Goal: Register for event/course

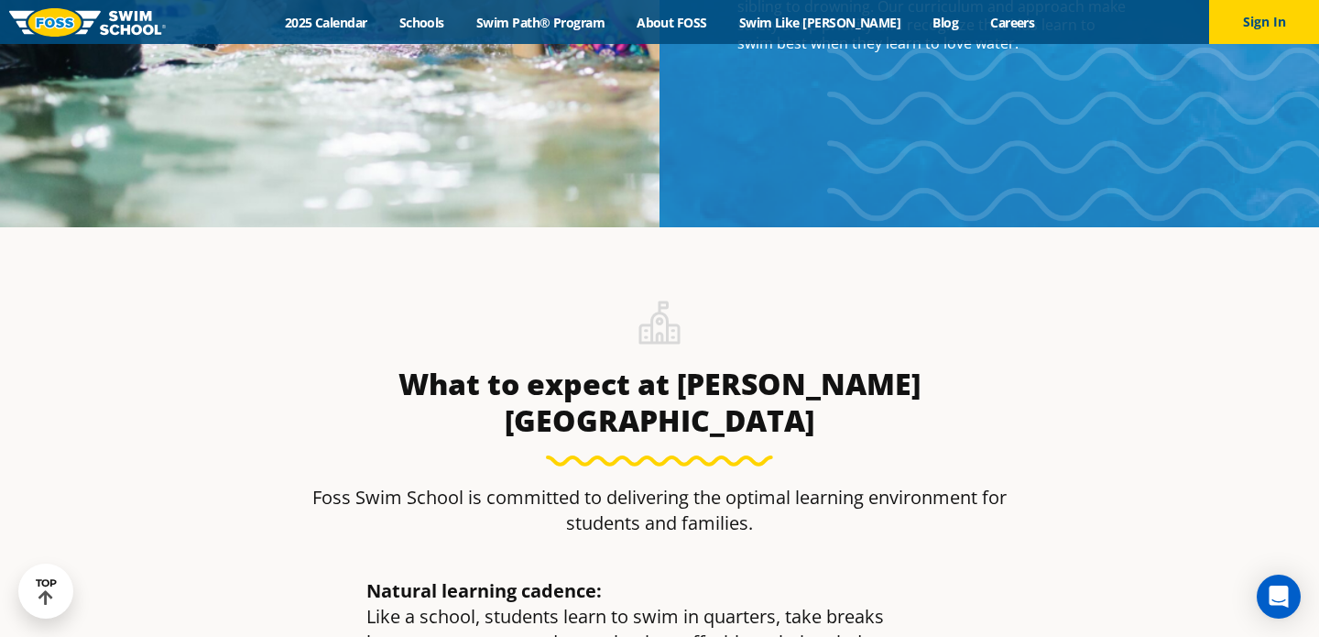
scroll to position [2014, 0]
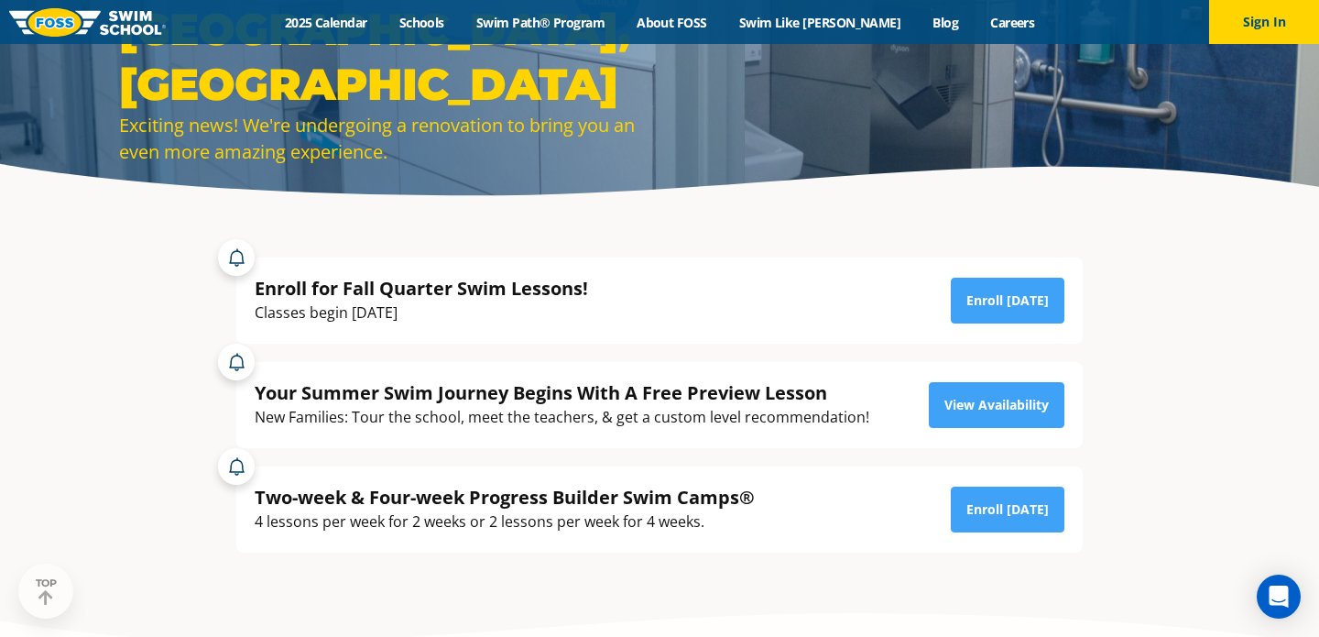
scroll to position [315, 0]
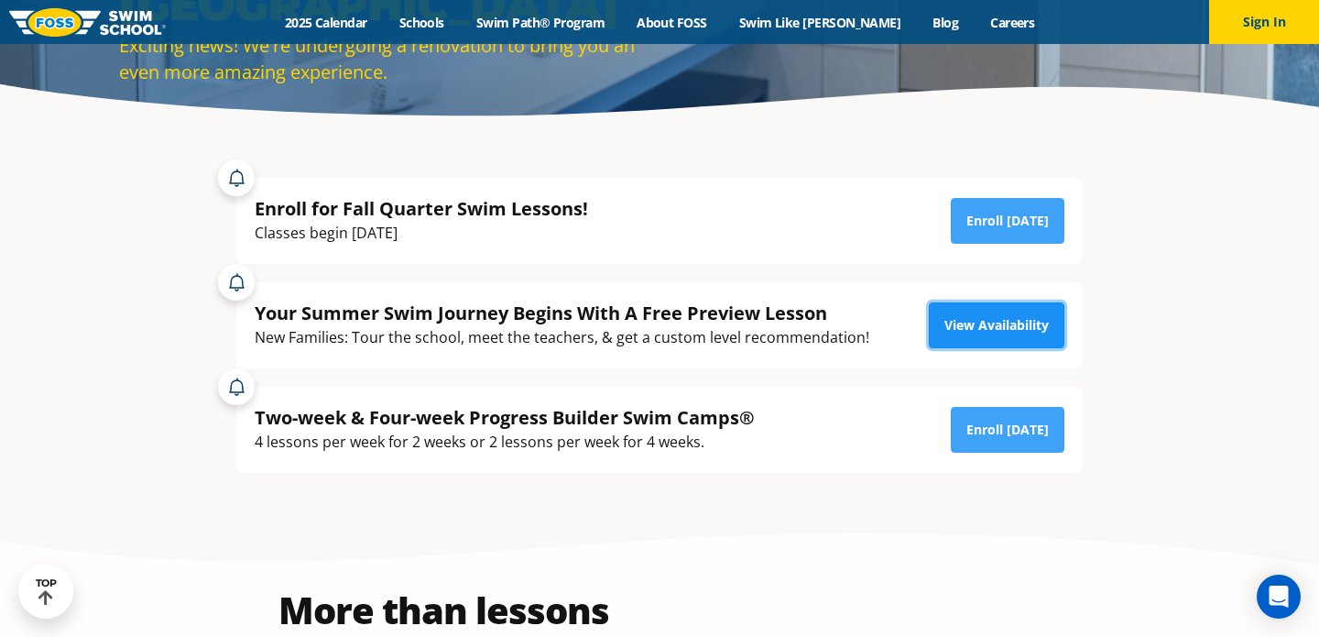
click at [1002, 345] on link "View Availability" at bounding box center [997, 325] width 136 height 46
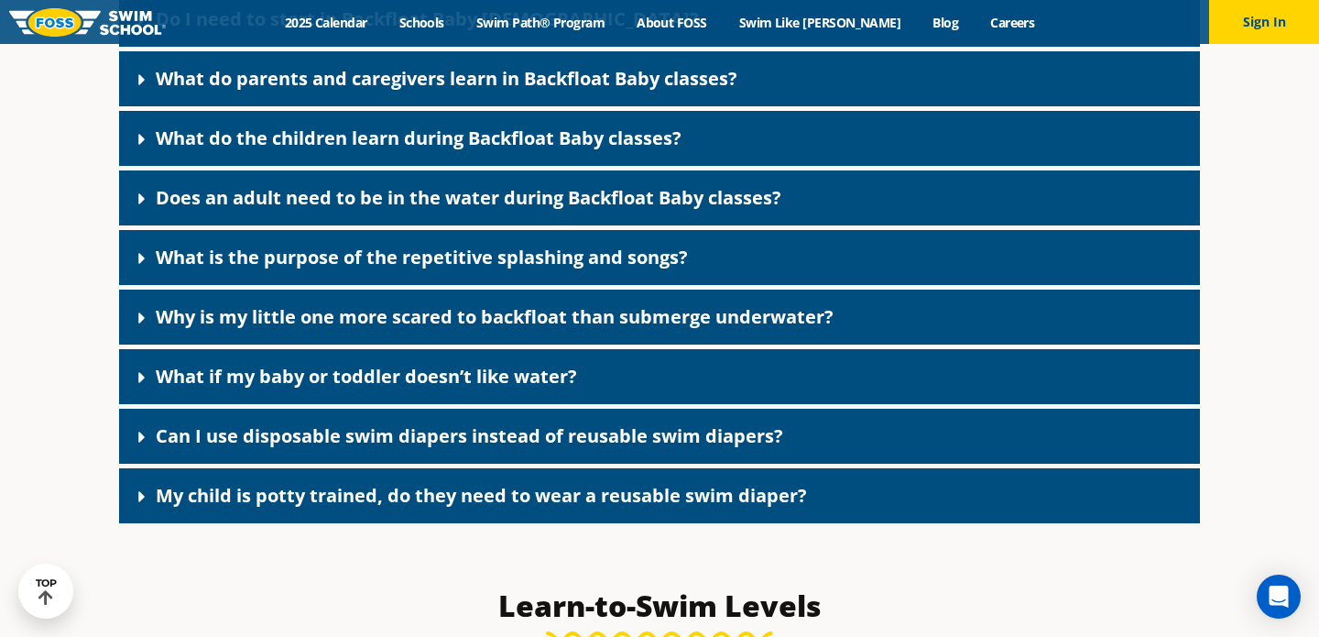
scroll to position [4087, 0]
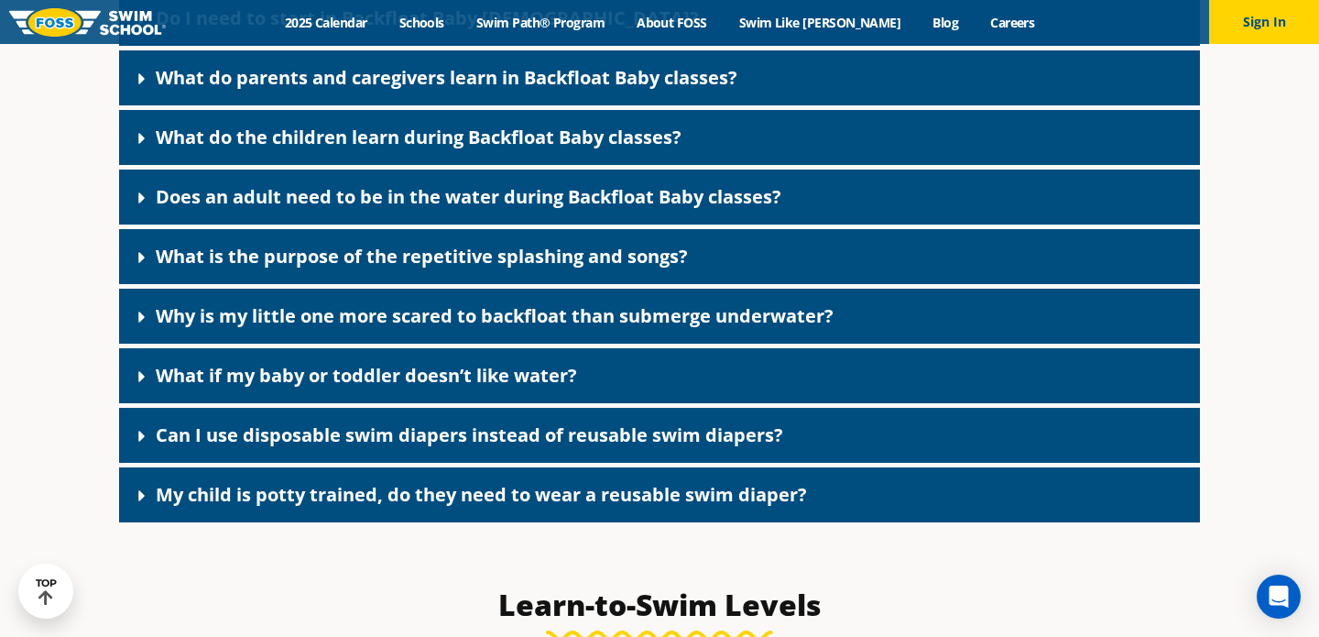
click at [299, 447] on link "Can I use disposable swim diapers instead of reusable swim diapers?" at bounding box center [469, 434] width 627 height 25
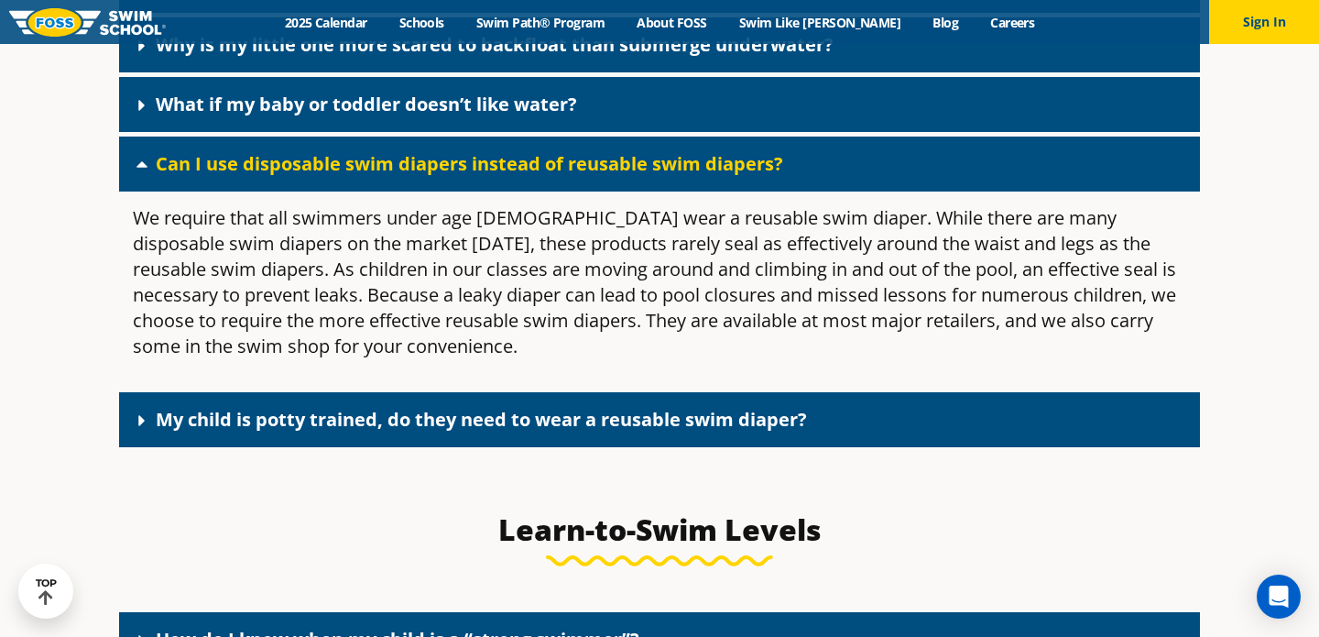
scroll to position [4364, 0]
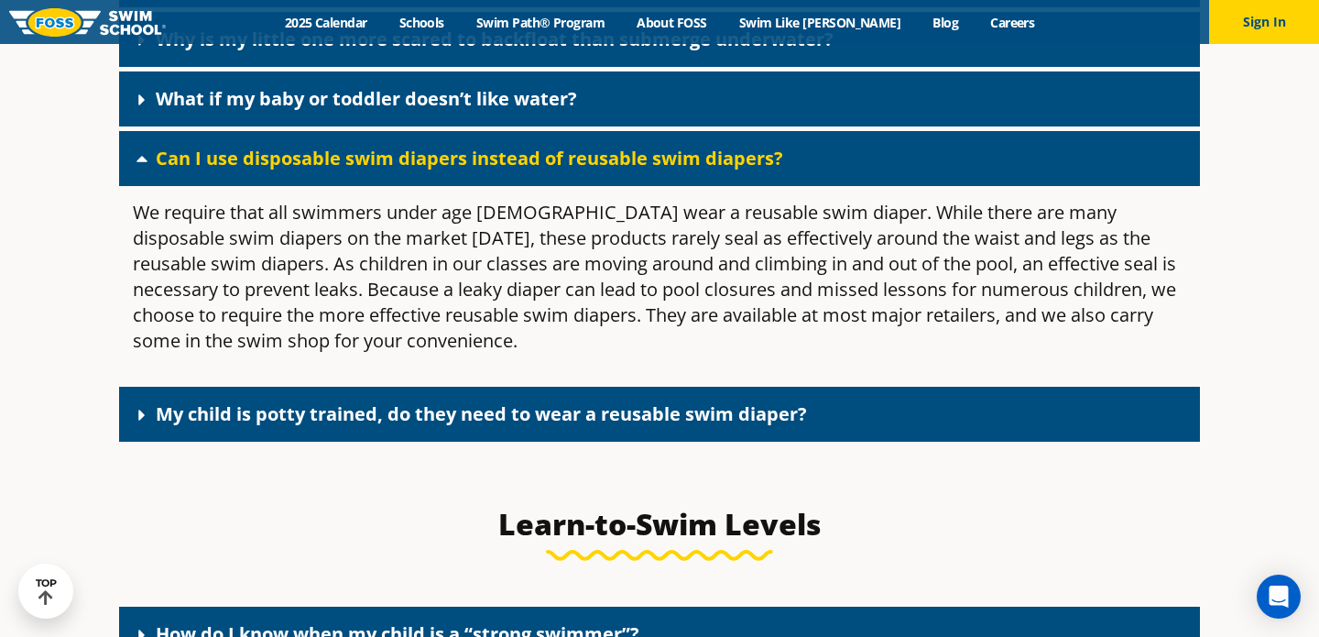
click at [319, 426] on link "My child is potty trained, do they need to wear a reusable swim diaper?" at bounding box center [481, 413] width 651 height 25
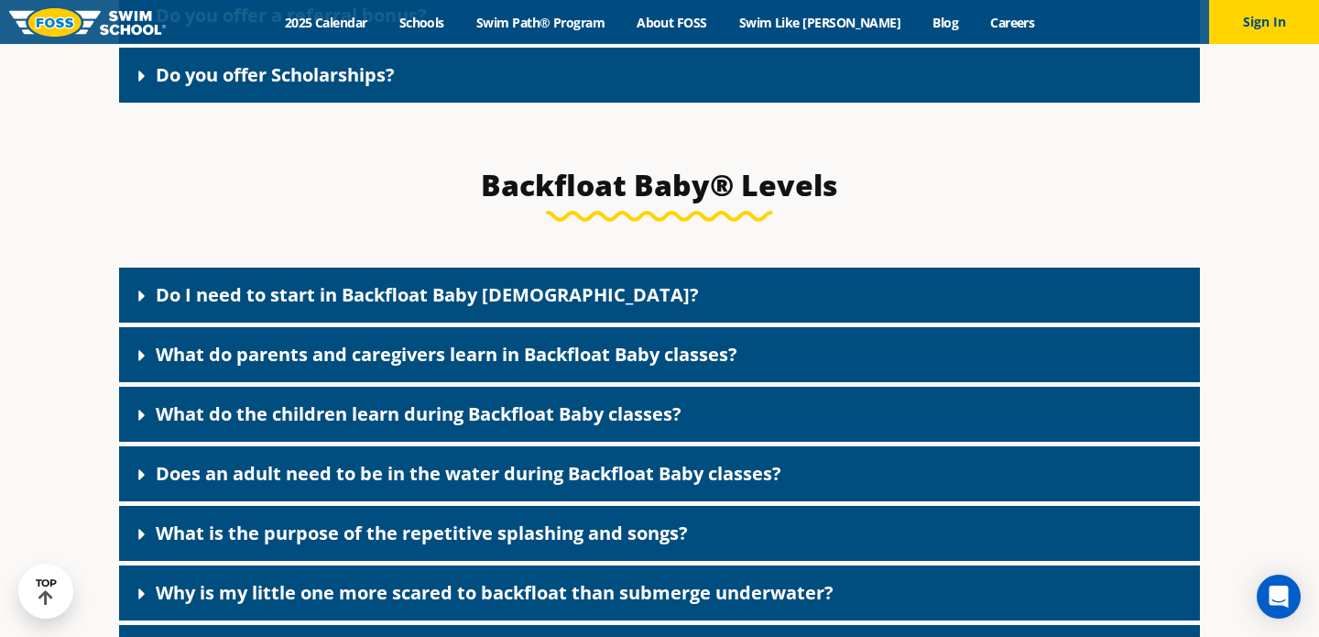
scroll to position [3805, 0]
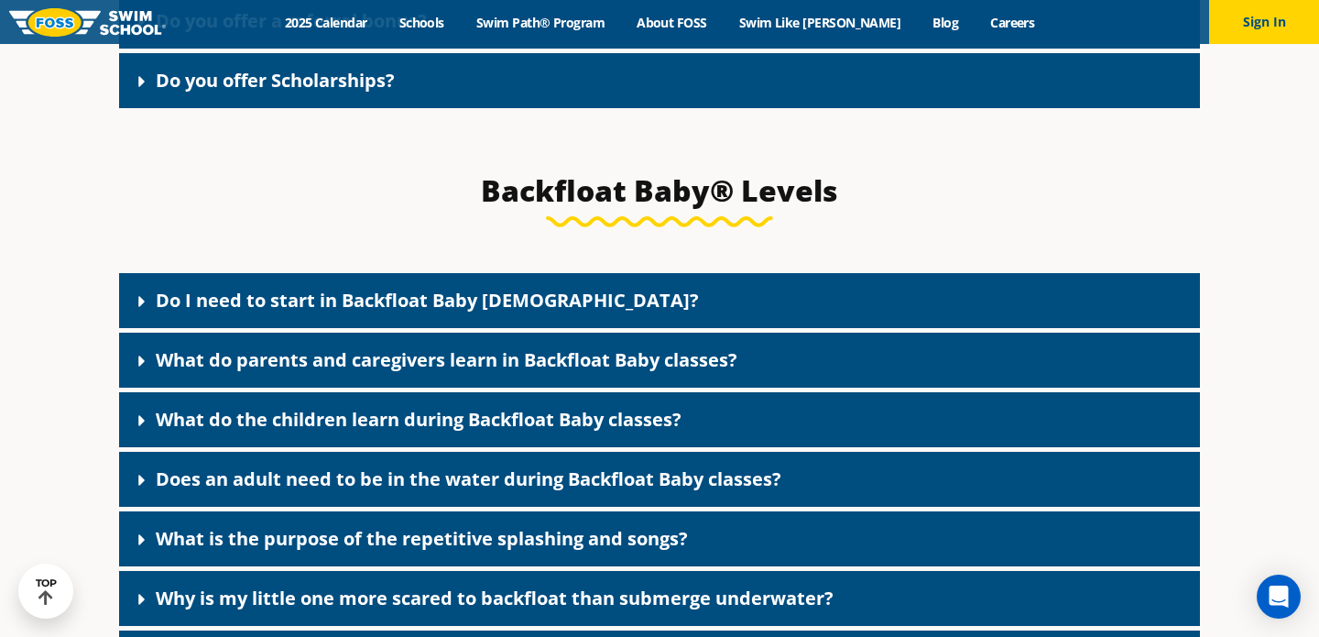
click at [291, 312] on link "Do I need to start in Backfloat Baby 1?" at bounding box center [427, 300] width 543 height 25
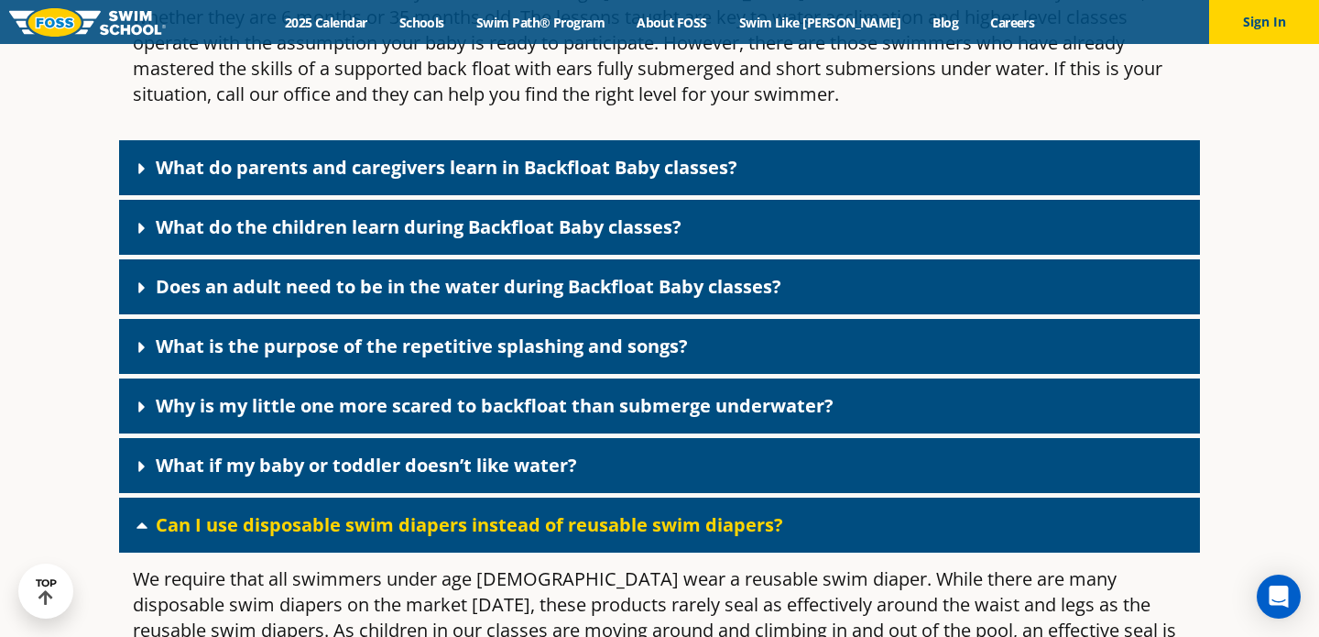
scroll to position [4171, 0]
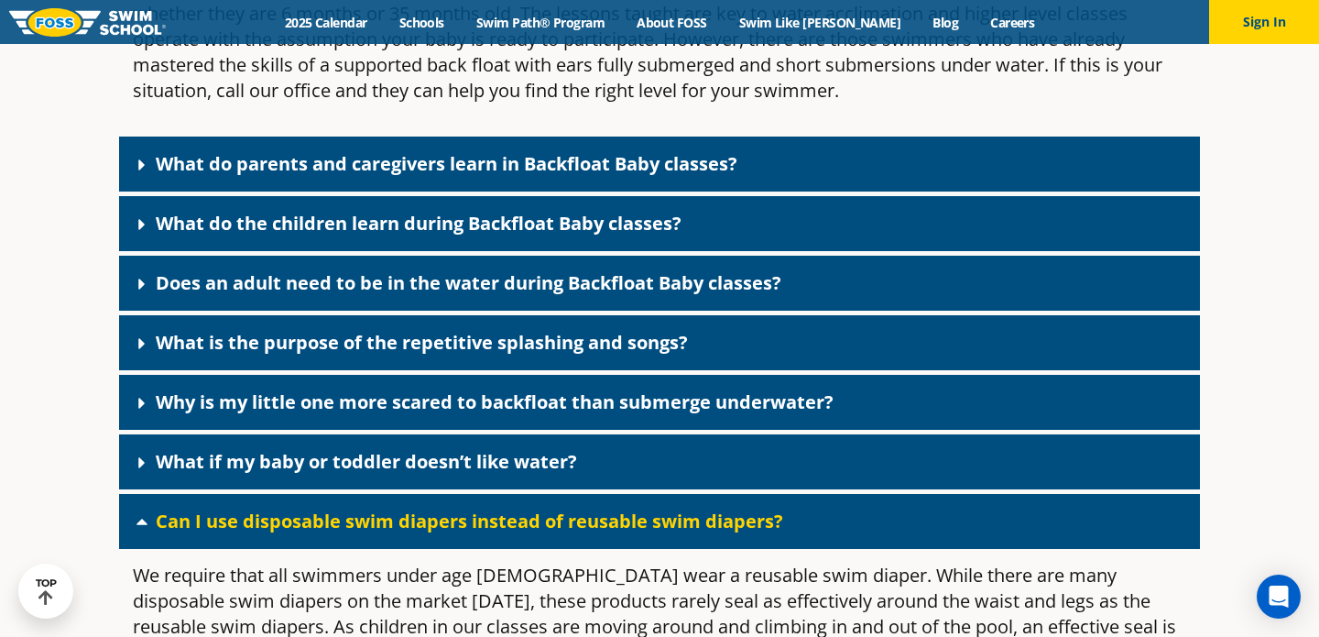
click at [256, 176] on link "What do parents and caregivers learn in Backfloat Baby classes?" at bounding box center [447, 163] width 582 height 25
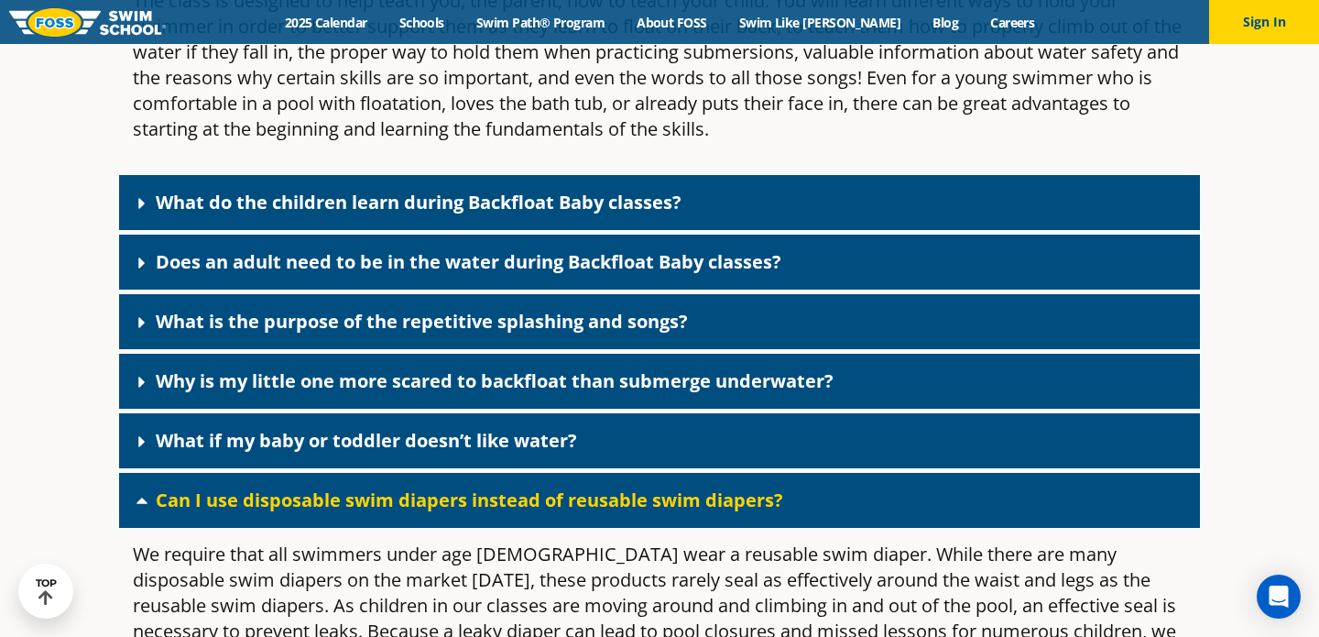
scroll to position [4389, 0]
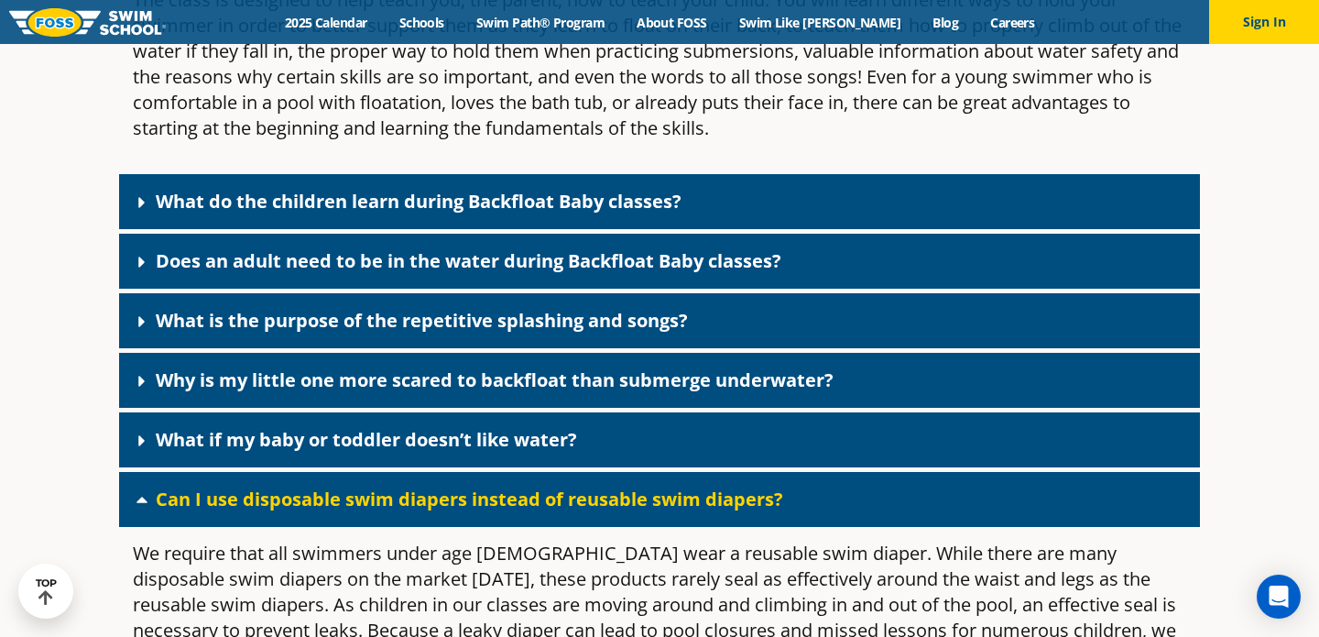
click at [266, 213] on link "What do the children learn during Backfloat Baby classes?" at bounding box center [419, 201] width 526 height 25
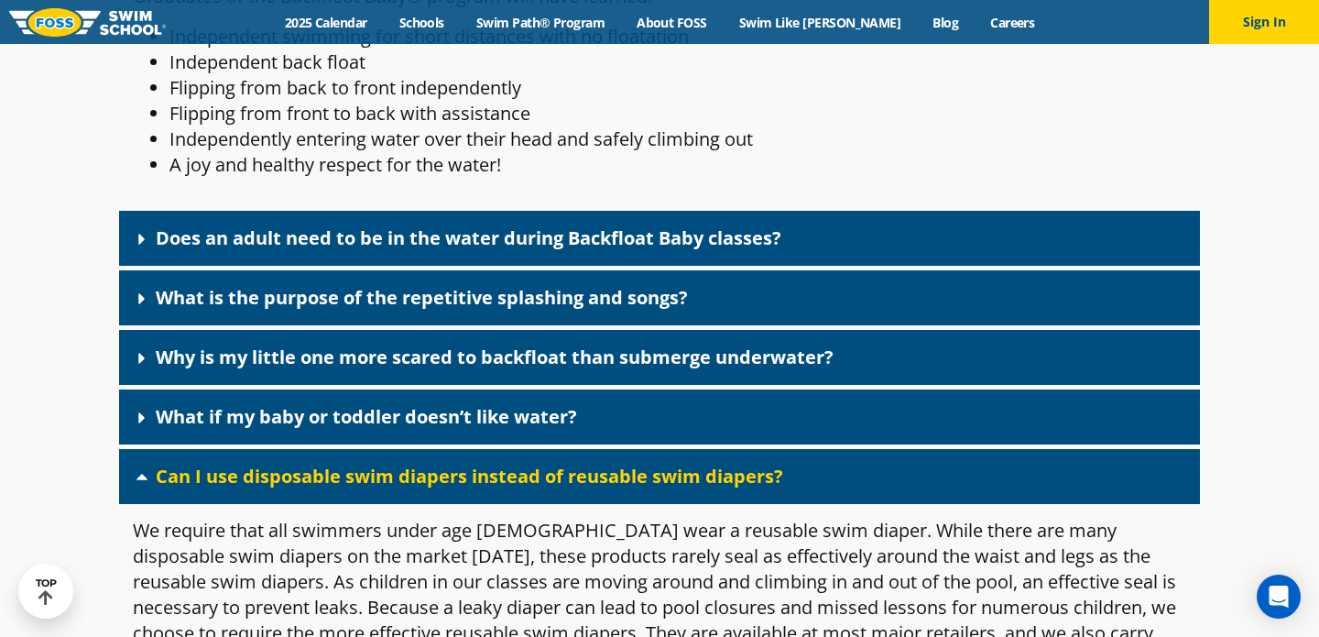
scroll to position [4951, 0]
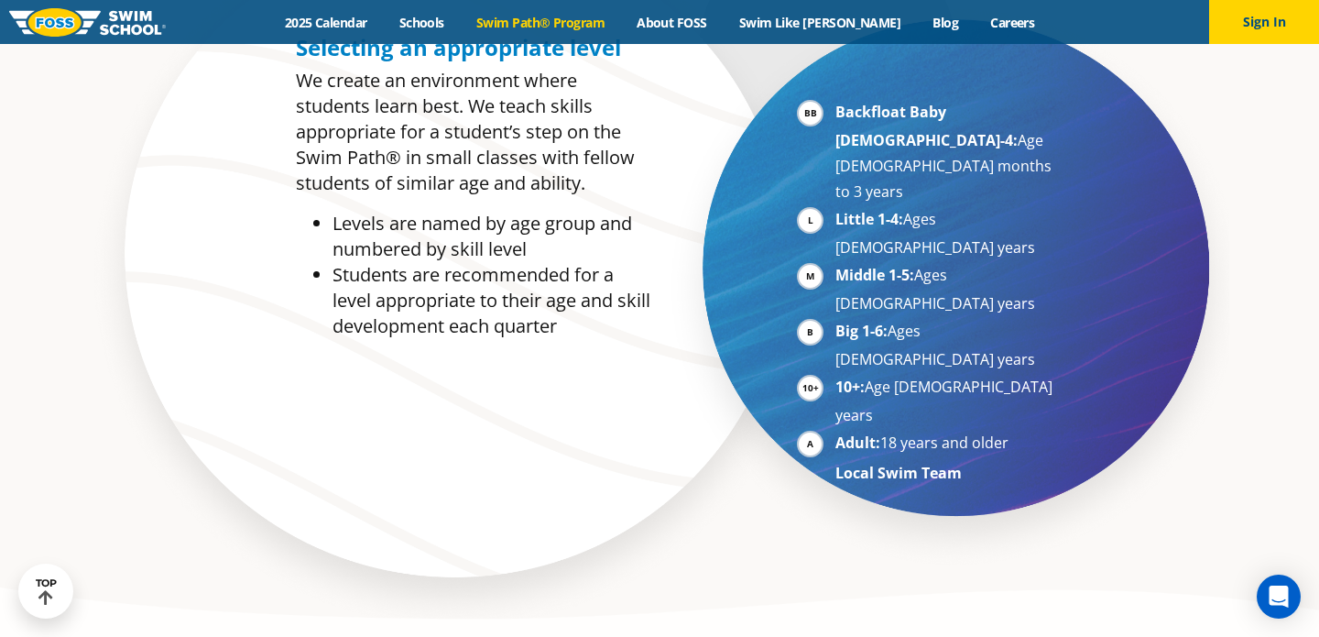
scroll to position [984, 0]
click at [835, 109] on li "Backfloat Baby 1-4: Age 6 months to 3 years" at bounding box center [947, 150] width 224 height 105
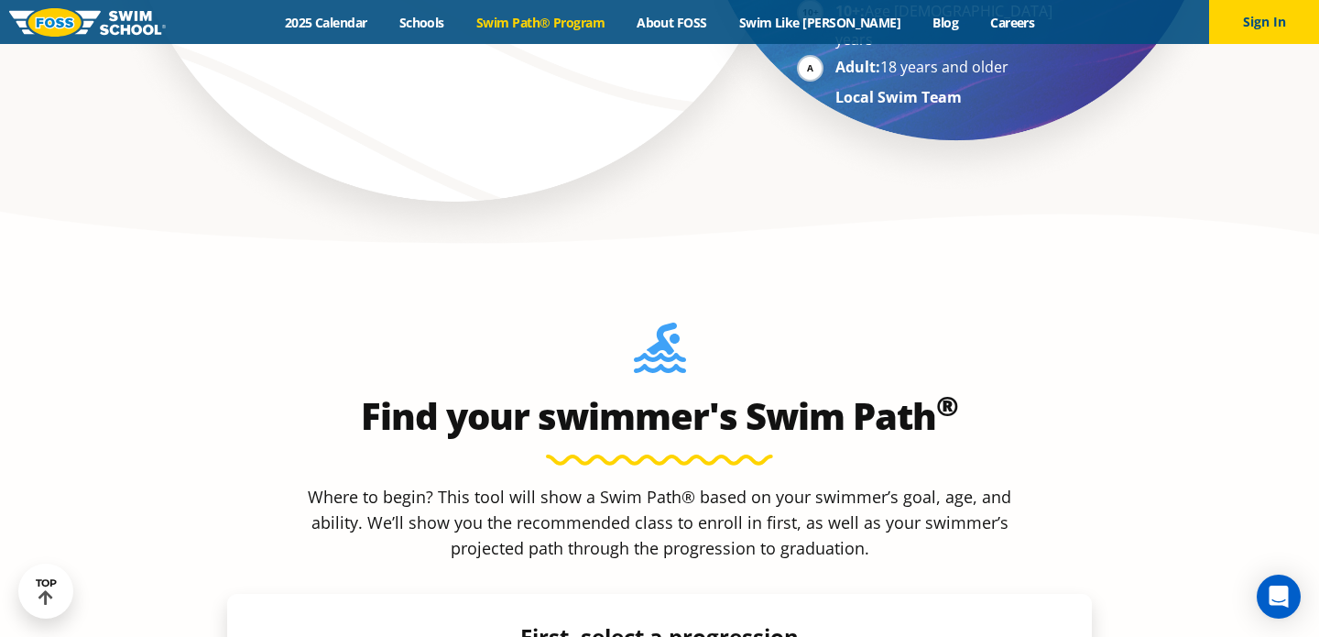
scroll to position [1606, 0]
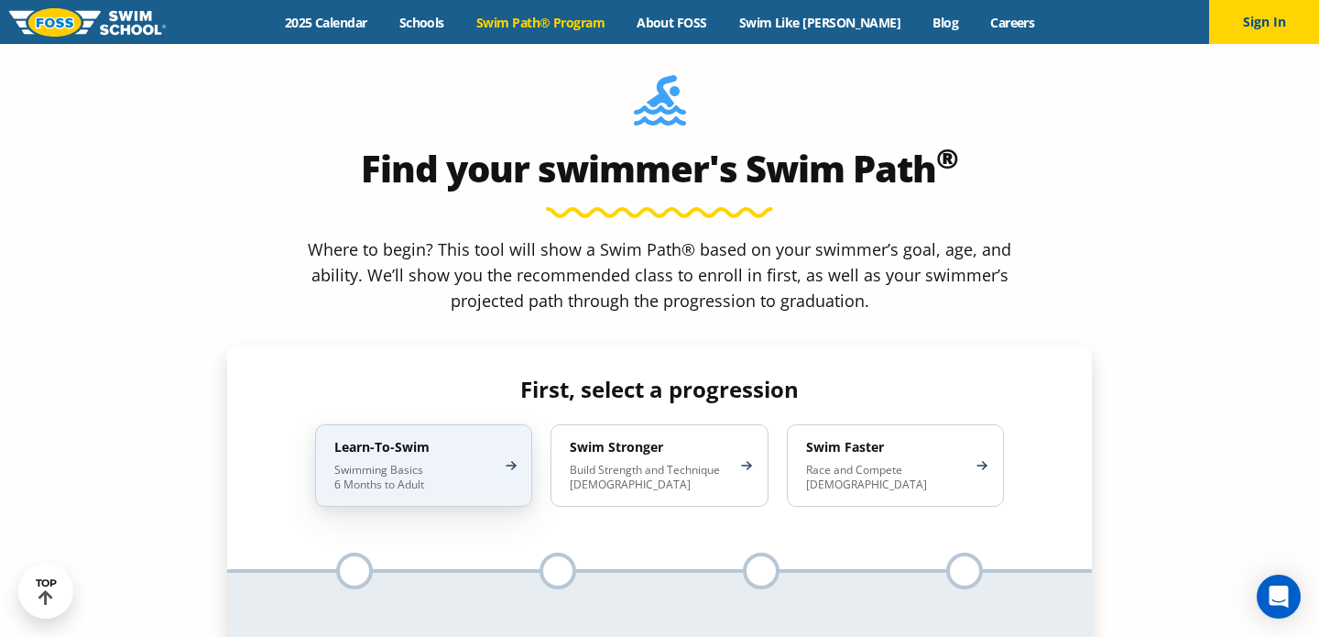
click at [443, 439] on h4 "Learn-To-Swim" at bounding box center [414, 447] width 160 height 16
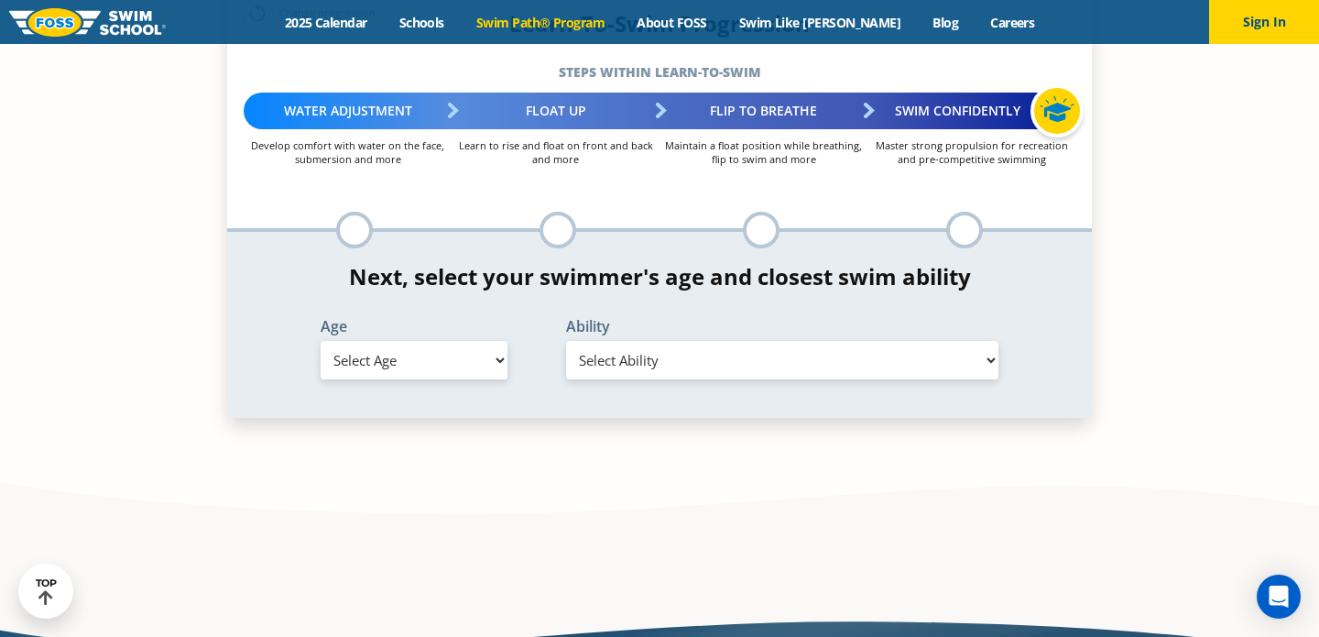
scroll to position [1982, 0]
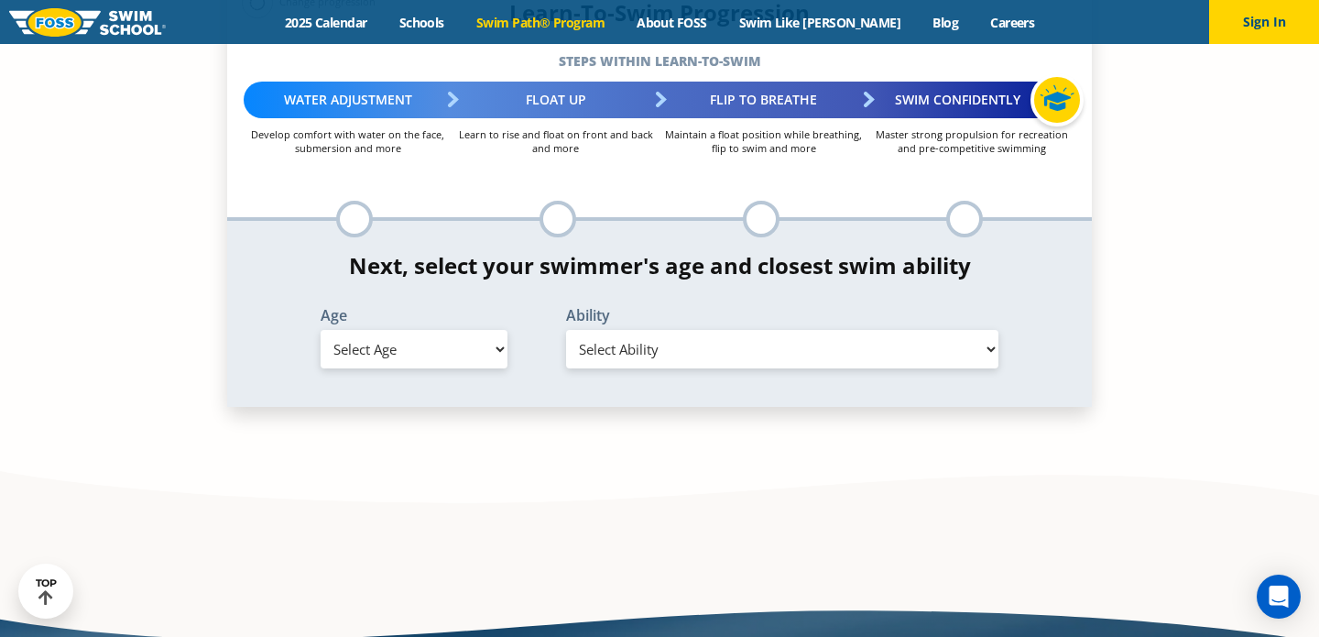
click at [440, 330] on select "Select Age 6 months - 1 year 1 year 2 years 3 years 4 years 5 years 6 years 7 y…" at bounding box center [414, 349] width 187 height 38
select select "1-year"
click at [624, 330] on select "Select Ability First in-water experience Comfortable with water poured over the…" at bounding box center [782, 349] width 432 height 38
select select "1-year-first-in-water-experience"
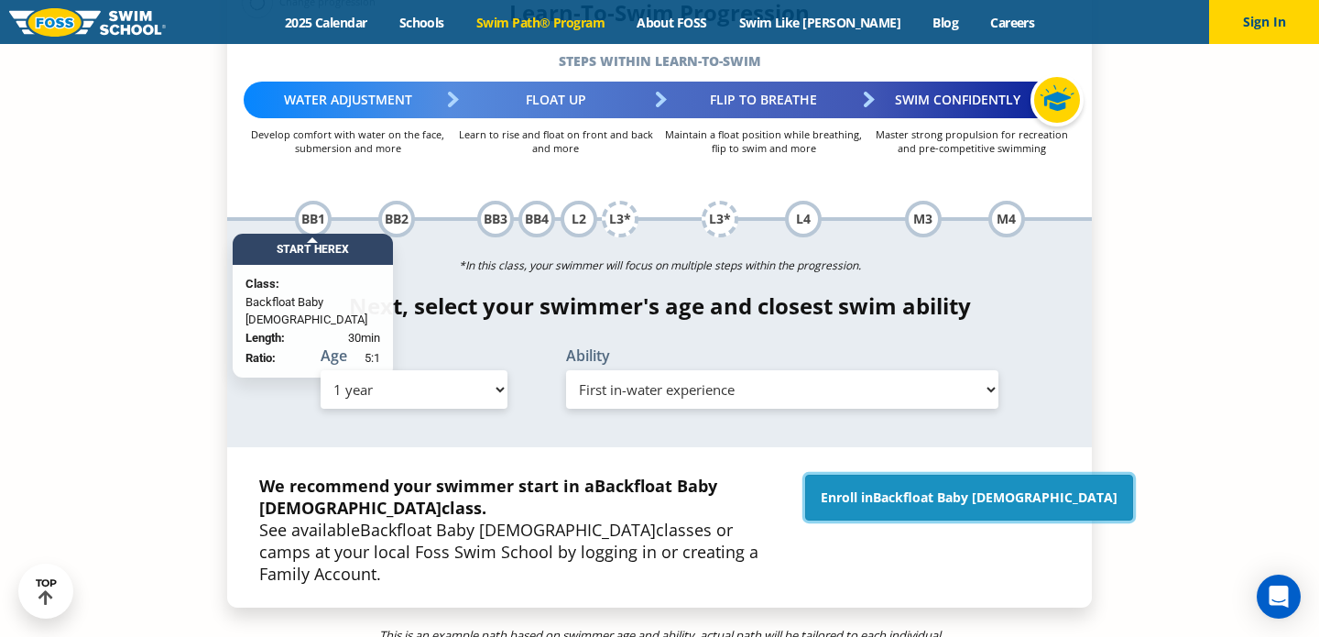
click at [943, 474] on link "Enroll in Backfloat Baby 1" at bounding box center [969, 497] width 328 height 46
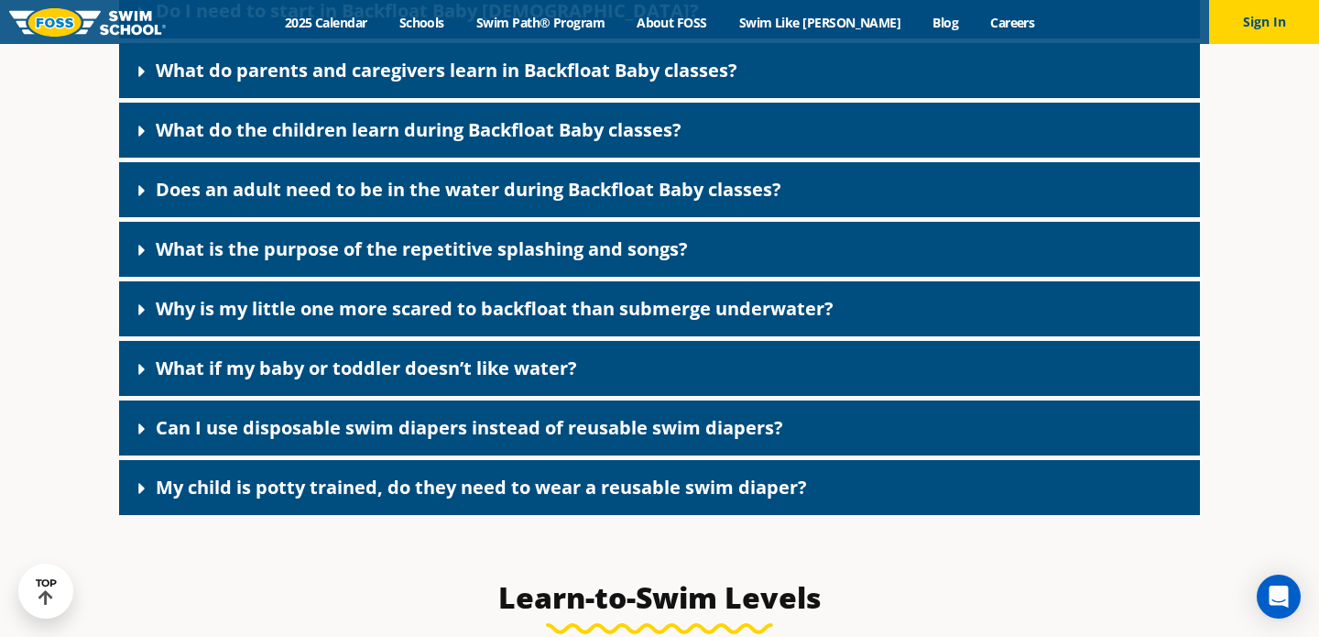
scroll to position [4098, 0]
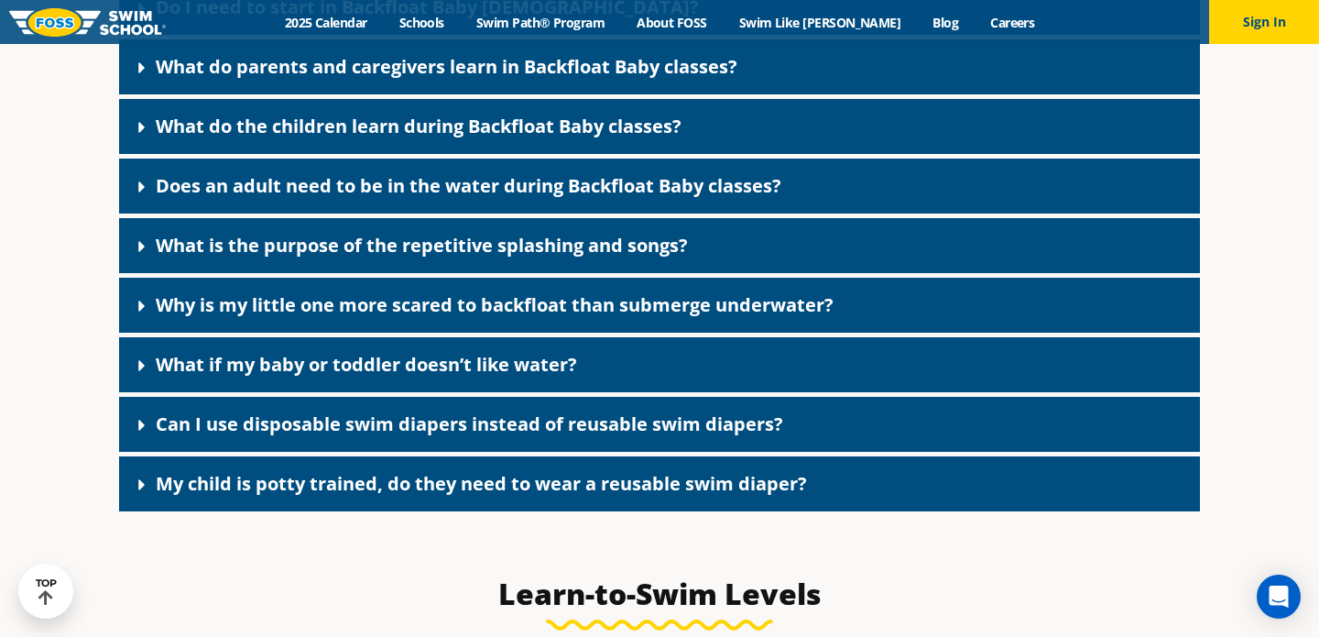
click at [298, 257] on link "What is the purpose of the repetitive splashing and songs?" at bounding box center [422, 245] width 532 height 25
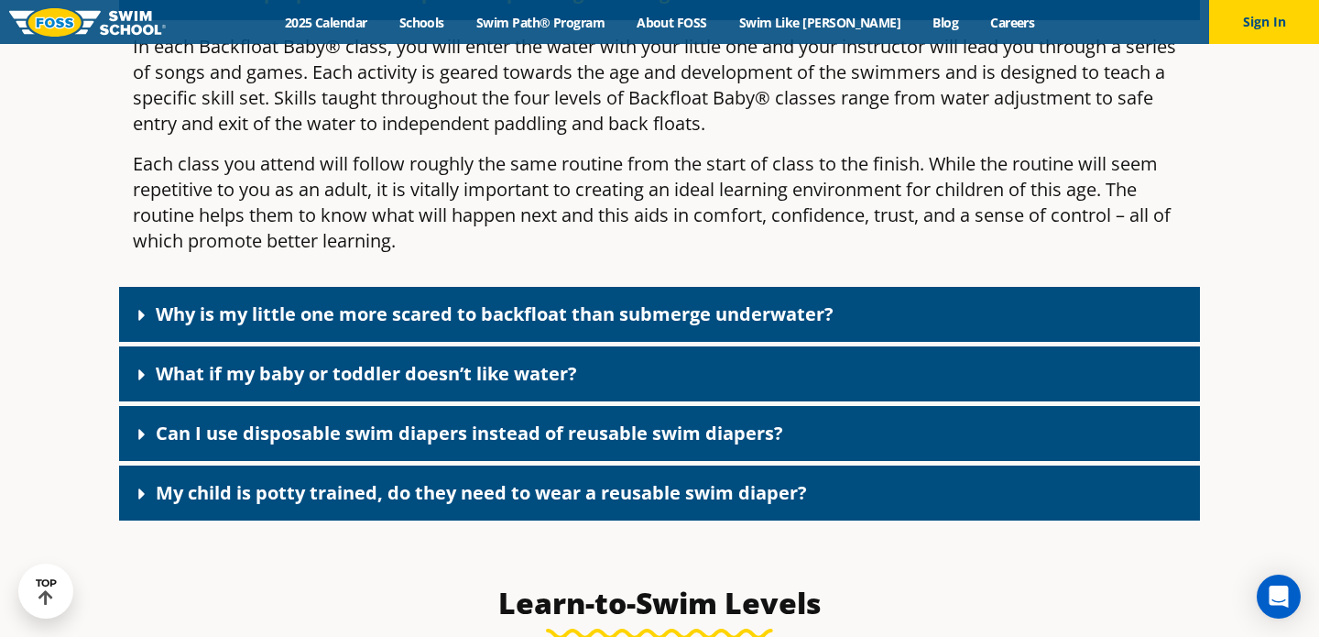
scroll to position [4352, 0]
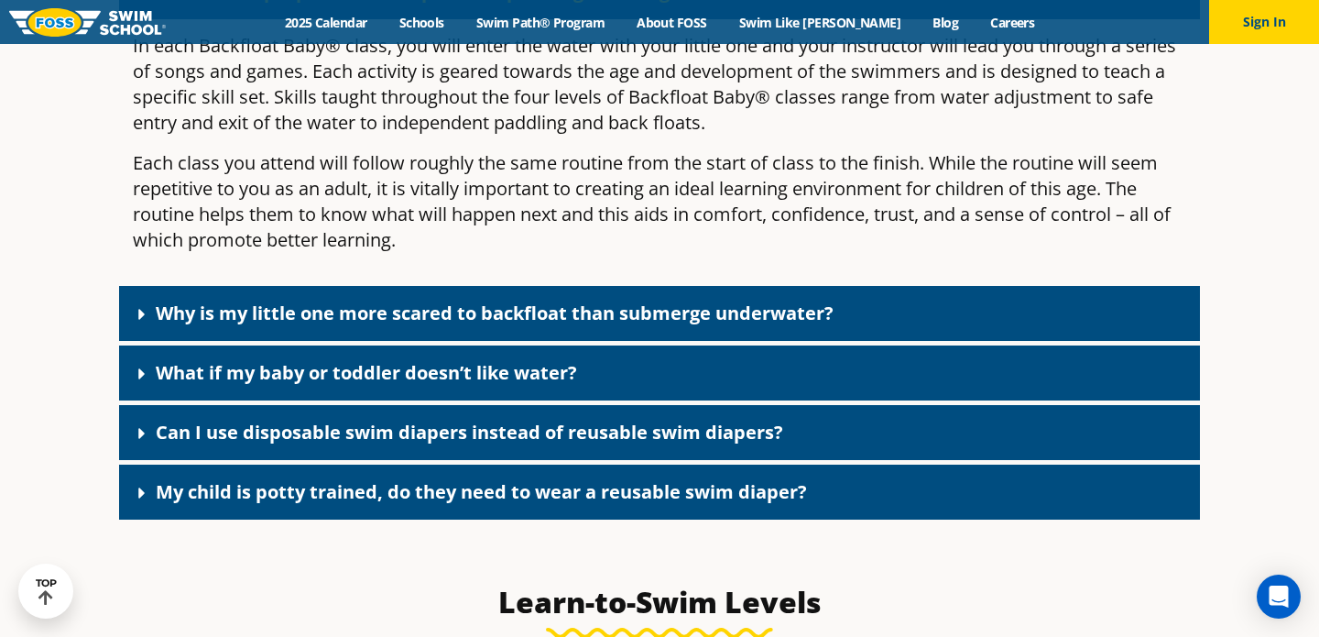
click at [322, 325] on link "Why is my little one more scared to backfloat than submerge underwater?" at bounding box center [495, 312] width 678 height 25
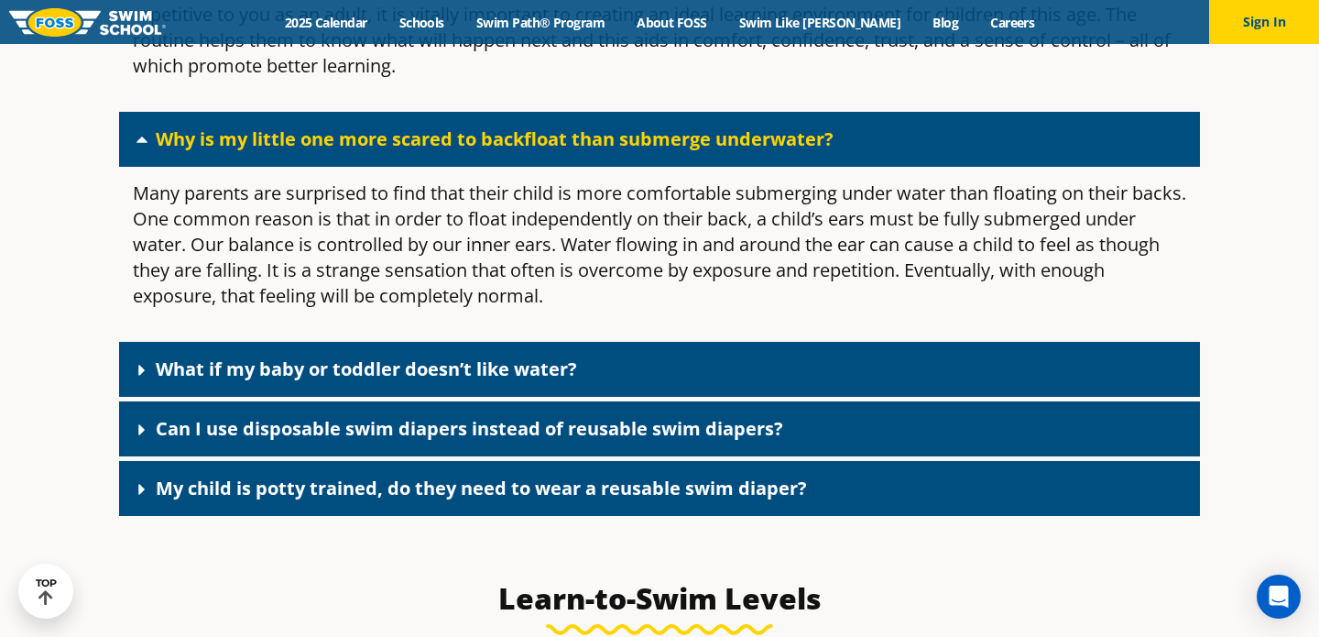
scroll to position [4529, 0]
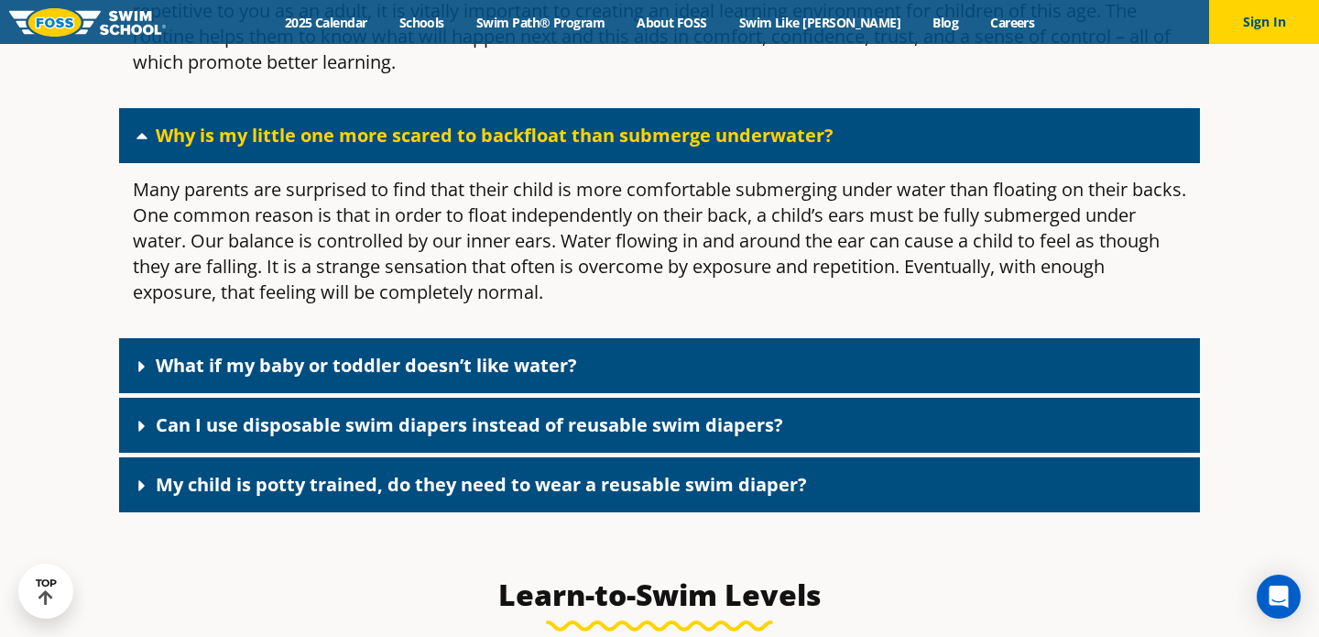
click at [332, 376] on link "What if my baby or toddler doesn’t like water?" at bounding box center [366, 365] width 421 height 25
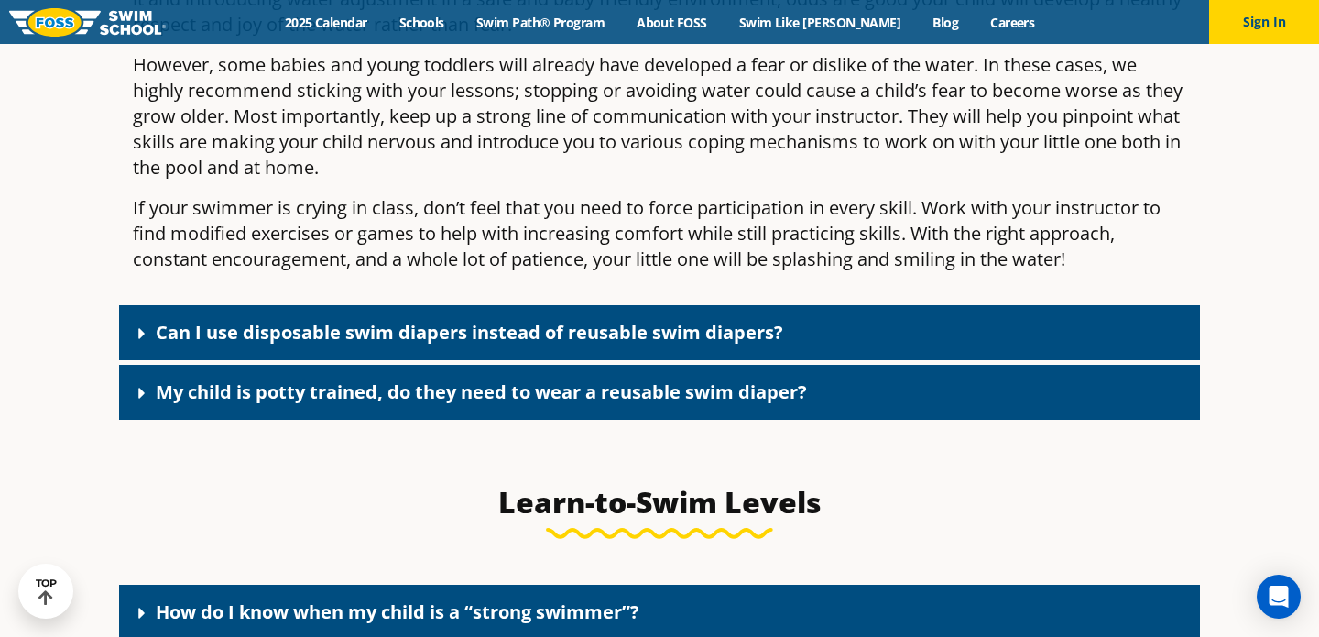
scroll to position [4976, 0]
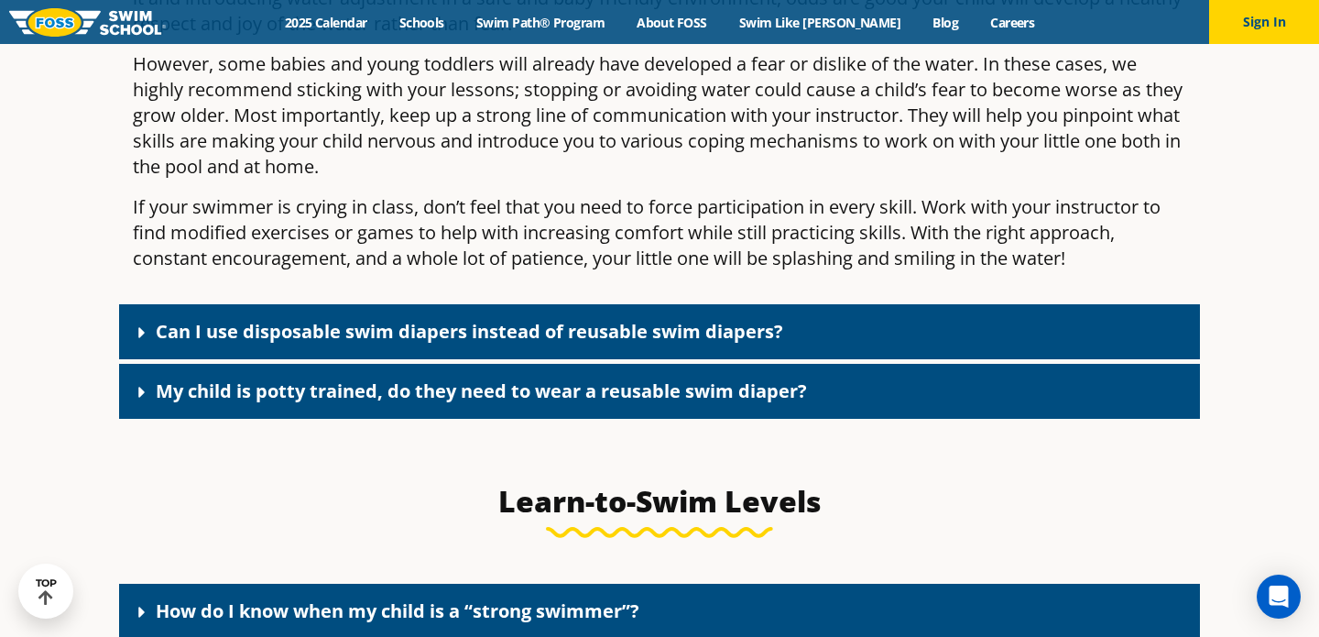
click at [332, 343] on link "Can I use disposable swim diapers instead of reusable swim diapers?" at bounding box center [469, 331] width 627 height 25
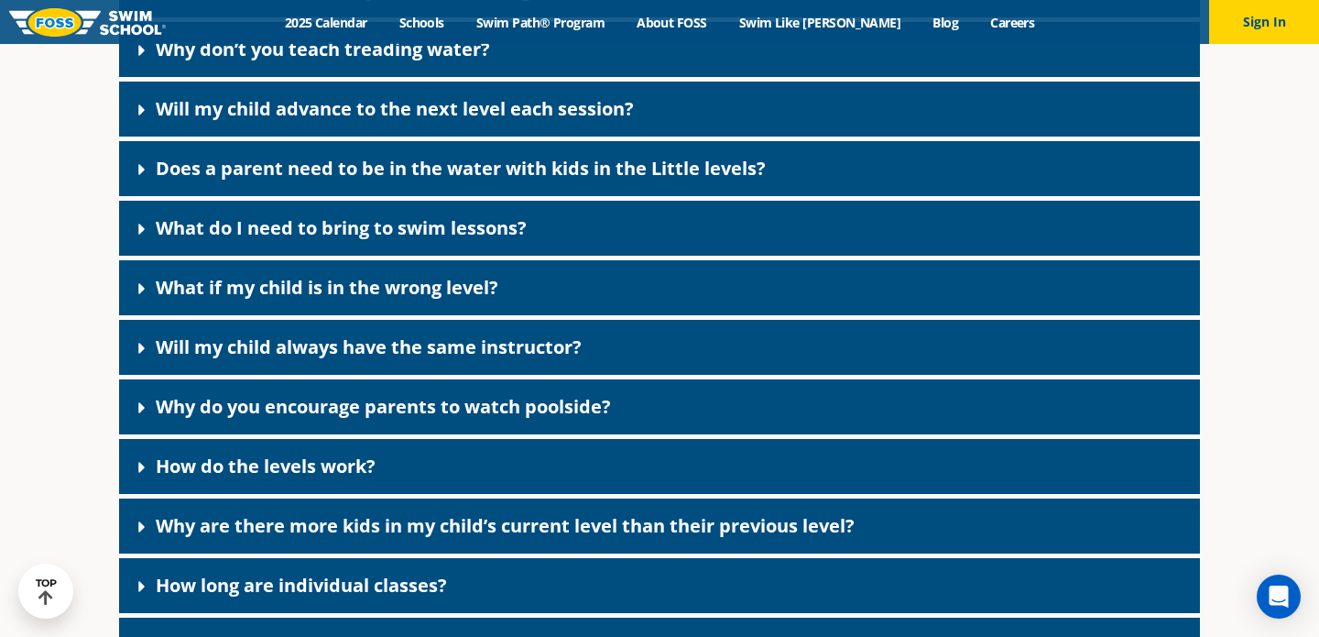
scroll to position [5796, 0]
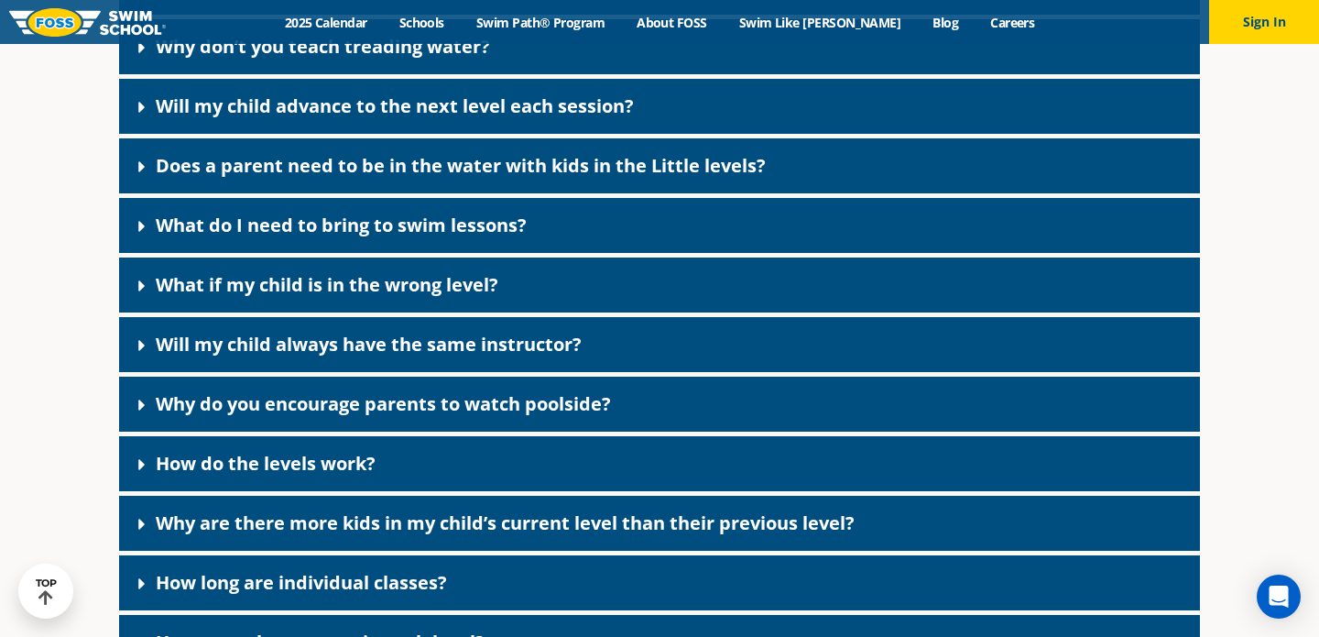
click at [327, 253] on div "What do I need to bring to swim lessons?" at bounding box center [659, 225] width 1081 height 55
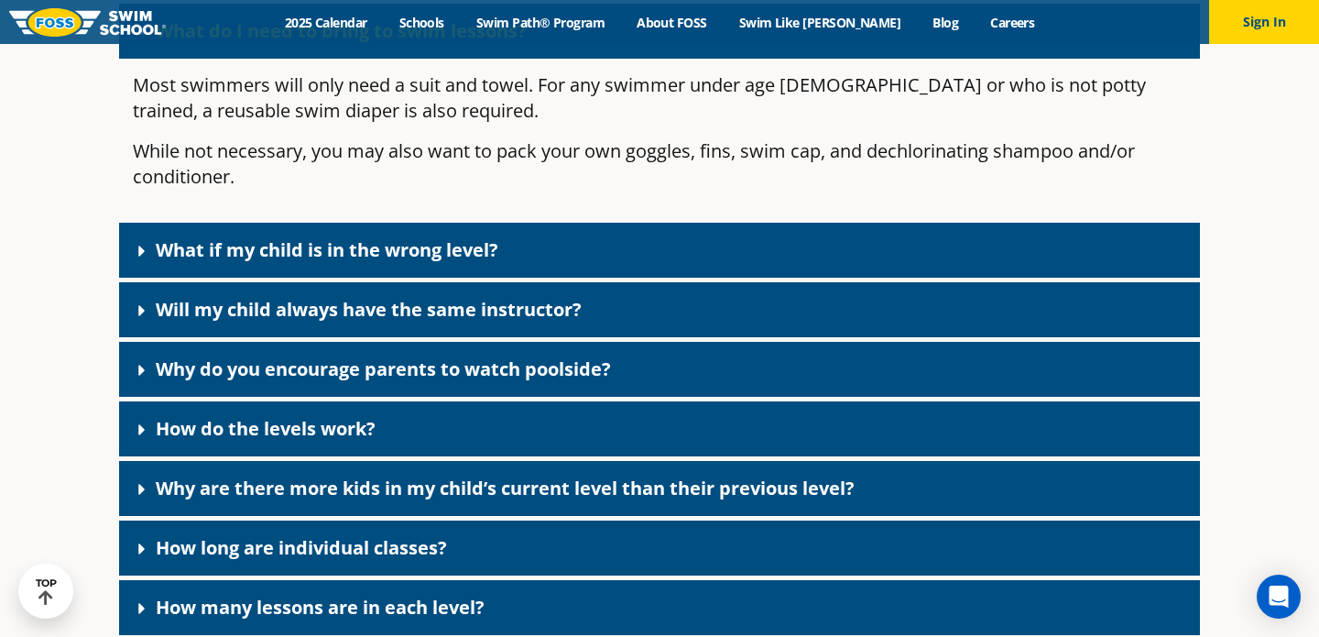
scroll to position [6016, 0]
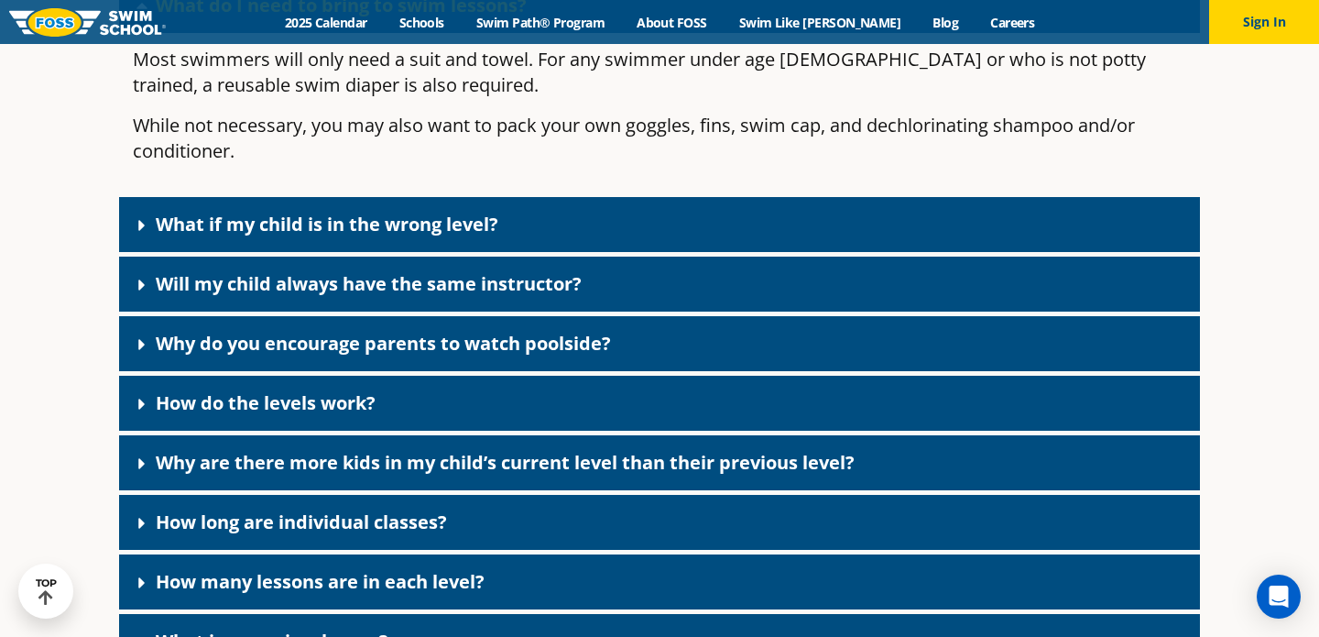
click at [376, 296] on link "Will my child always have the same instructor?" at bounding box center [369, 283] width 426 height 25
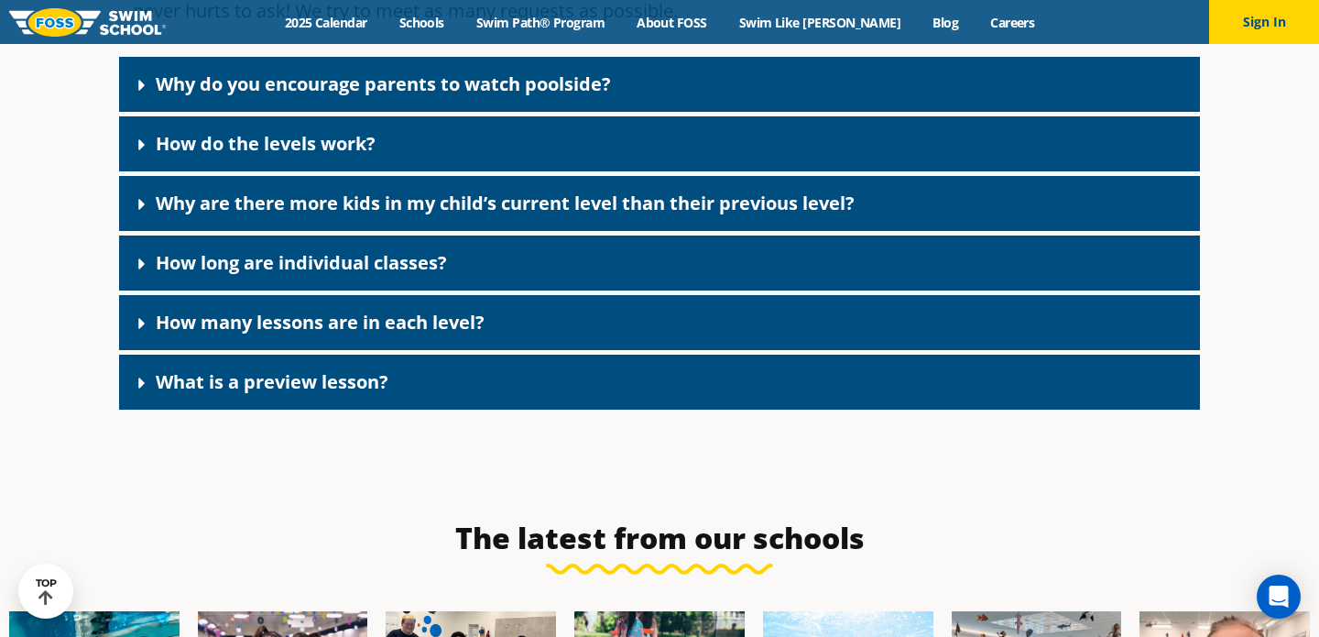
scroll to position [6402, 0]
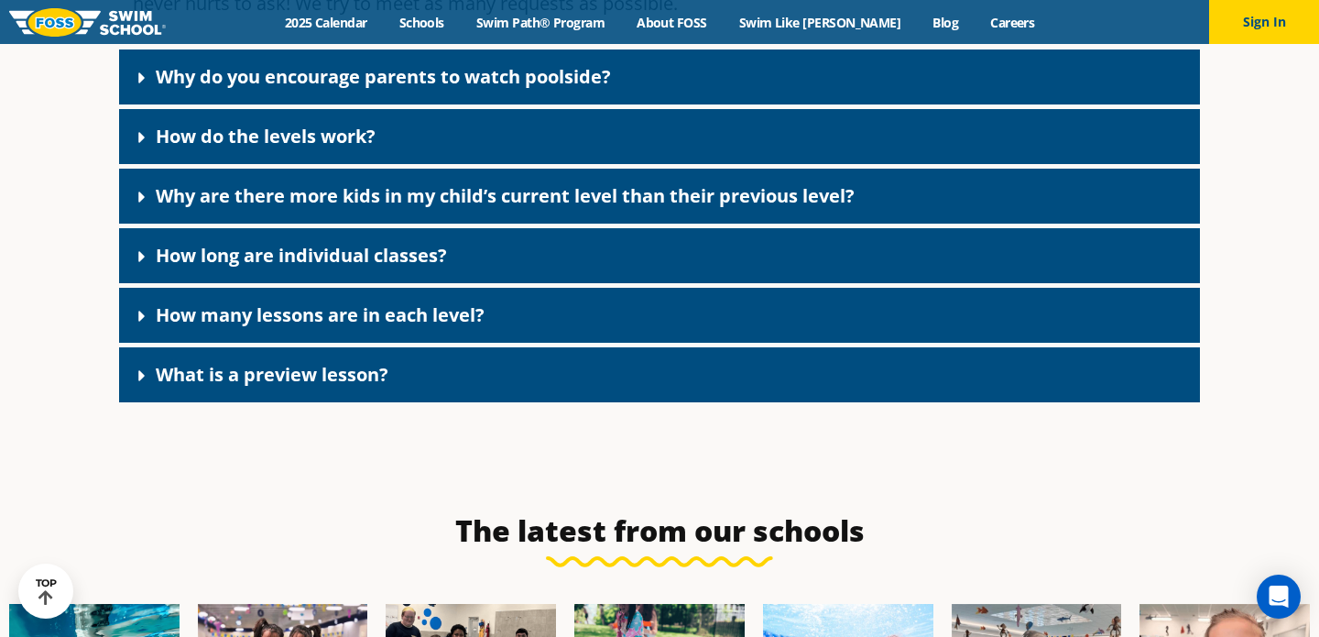
click at [388, 327] on link "How many lessons are in each level?" at bounding box center [320, 314] width 329 height 25
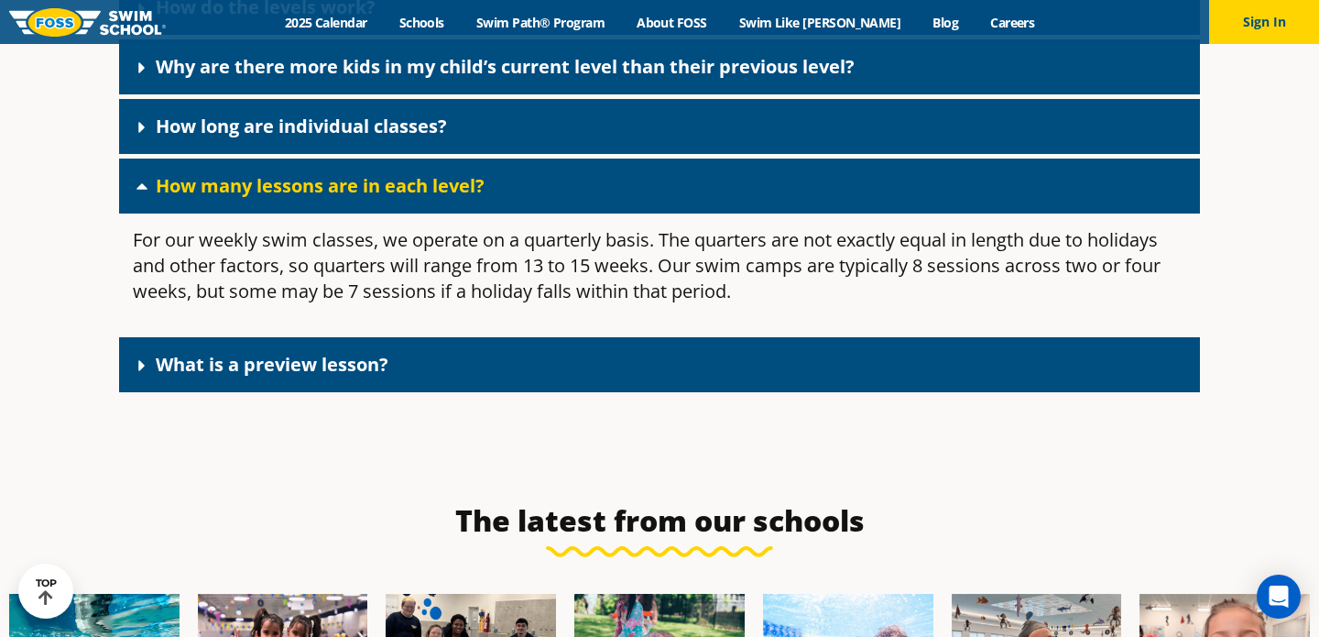
scroll to position [6540, 0]
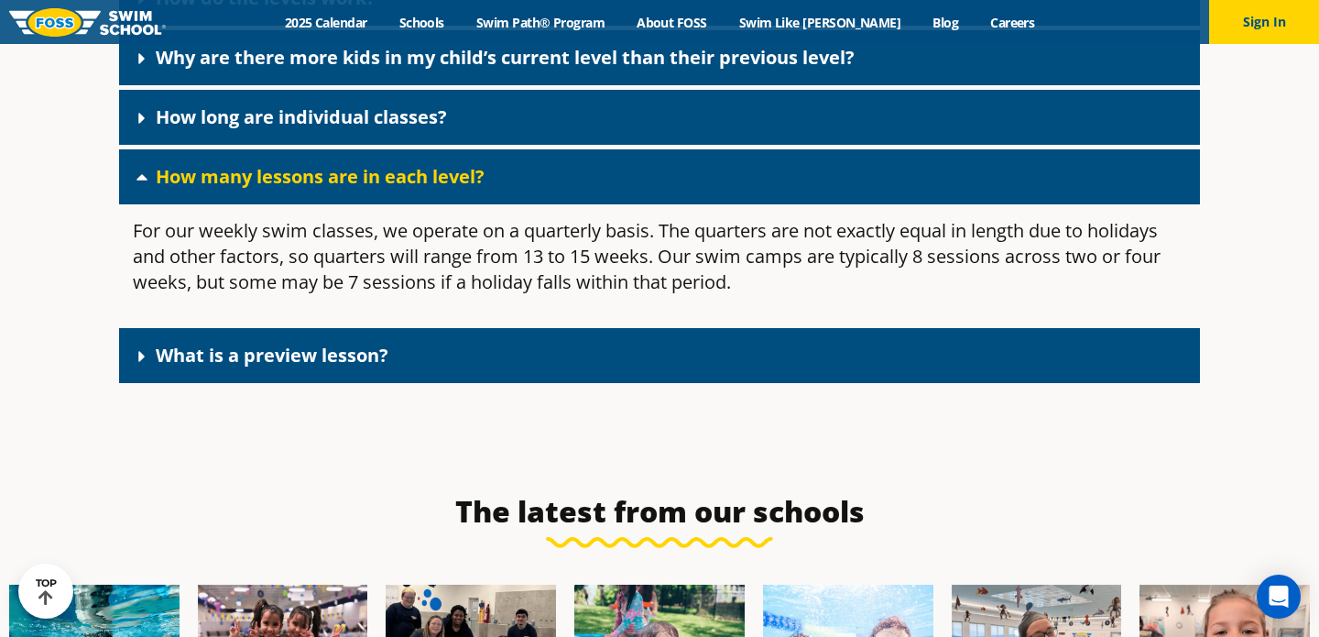
click at [384, 367] on link "What is a preview lesson?" at bounding box center [272, 355] width 233 height 25
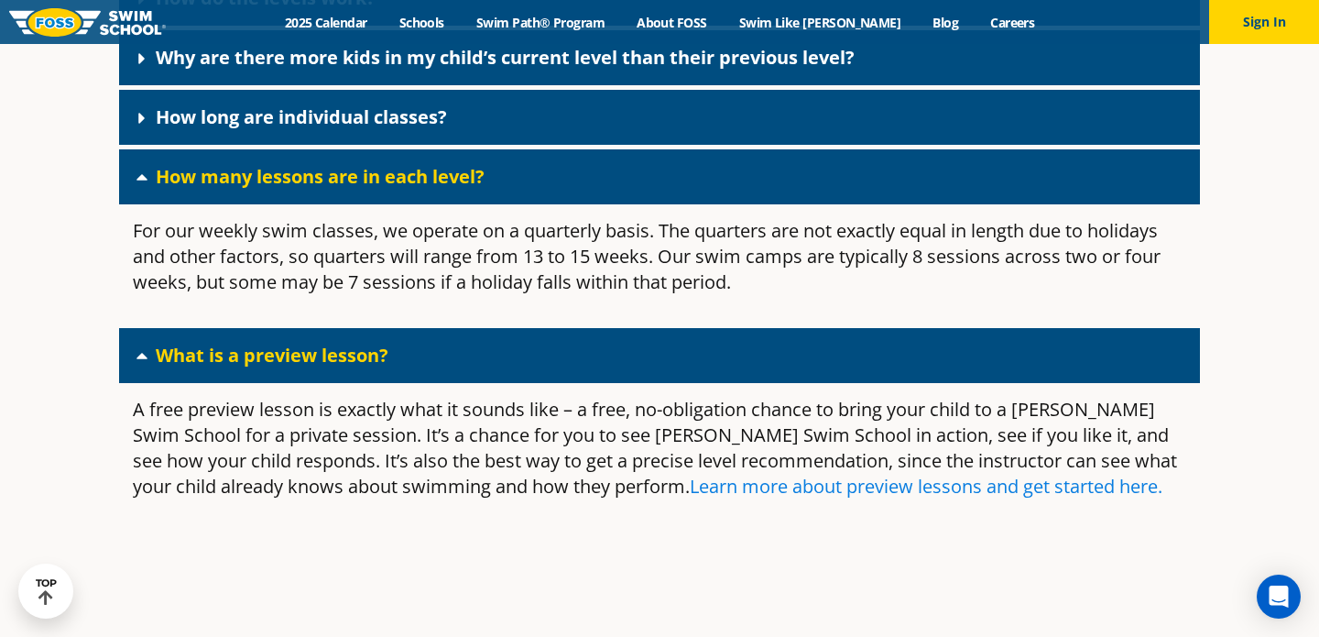
click at [827, 498] on link "Learn more about preview lessons and get started here." at bounding box center [926, 486] width 473 height 25
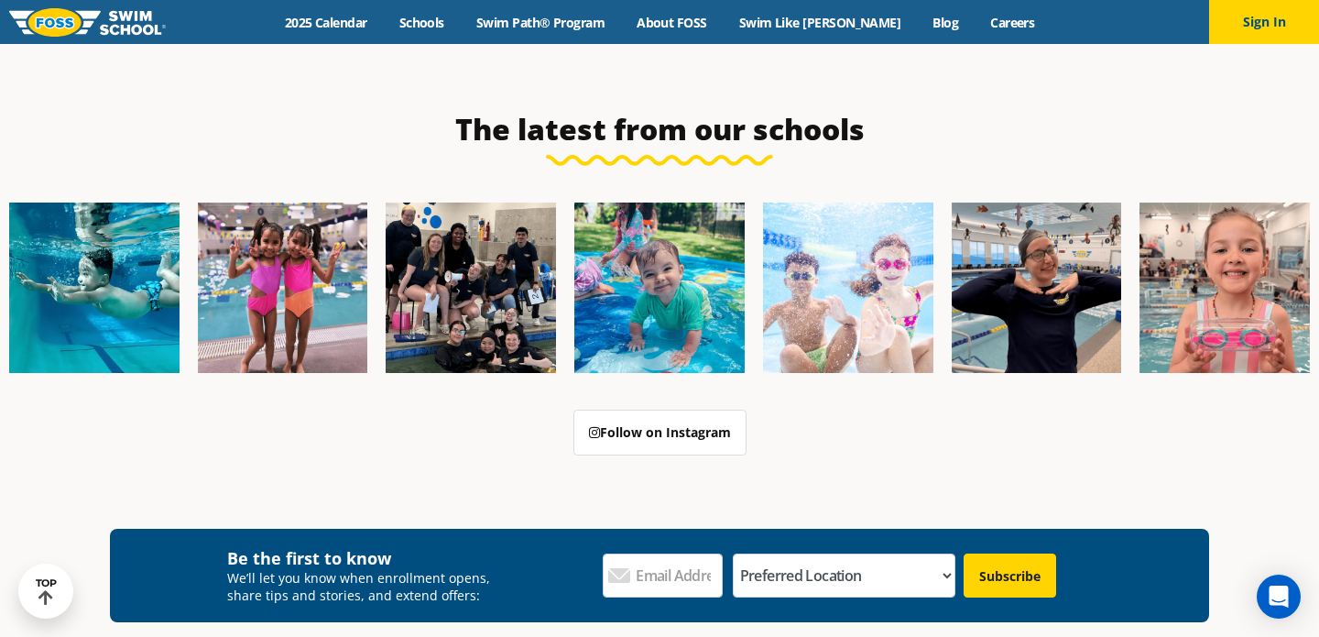
scroll to position [2206, 0]
